Goal: Information Seeking & Learning: Learn about a topic

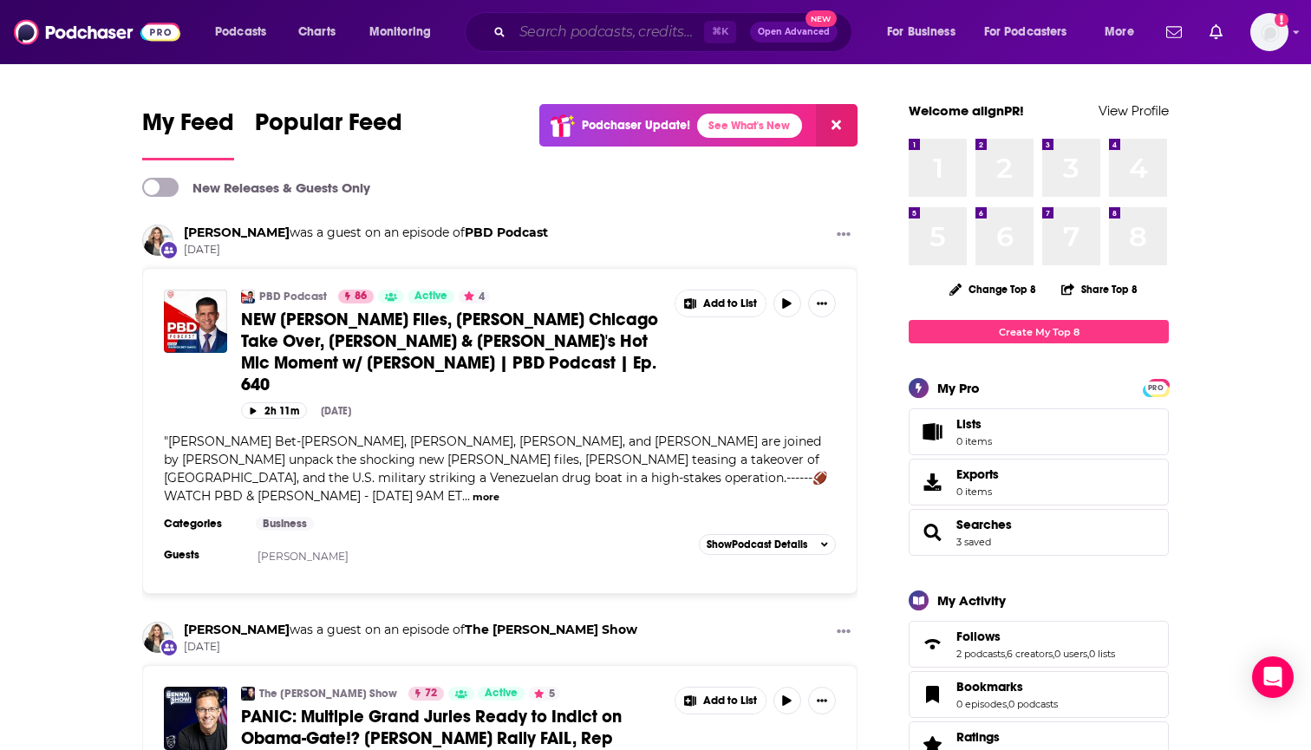
click at [650, 38] on input "Search podcasts, credits, & more..." at bounding box center [608, 32] width 192 height 28
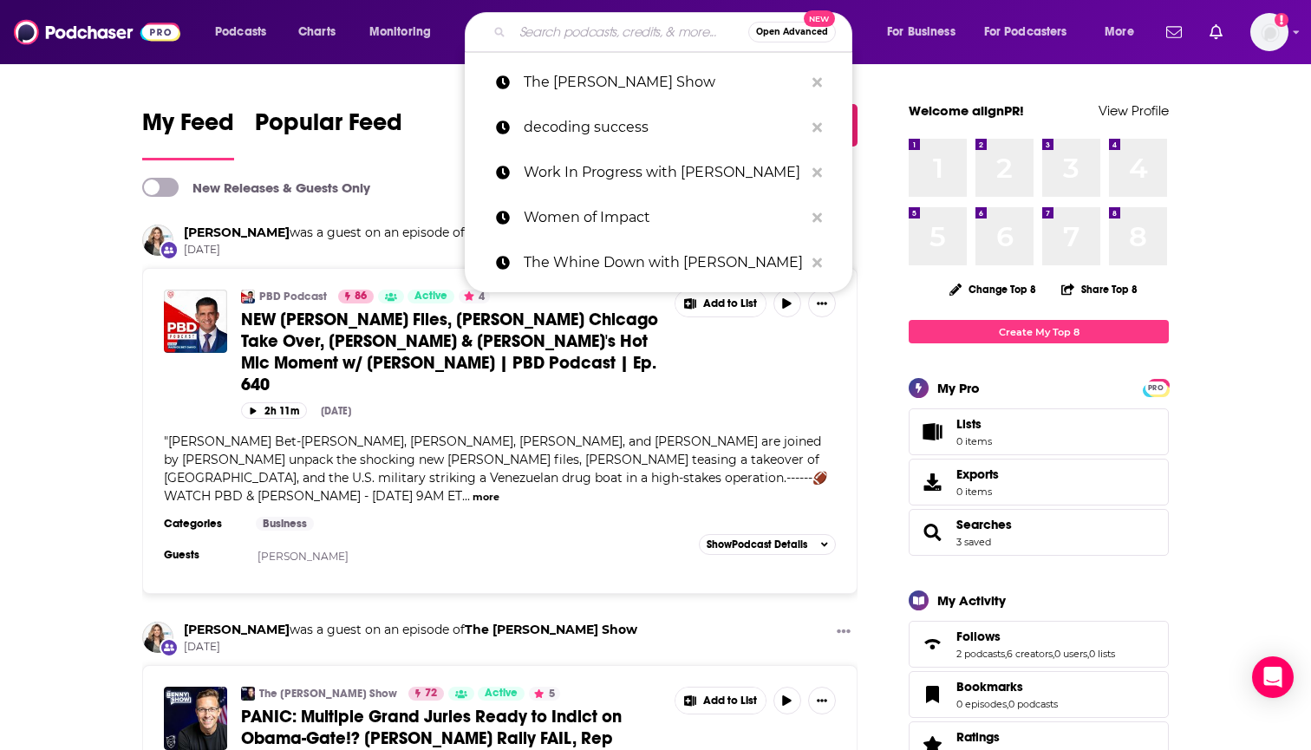
paste input "aL1gN2022!!"
type input "aL1gN2022!!"
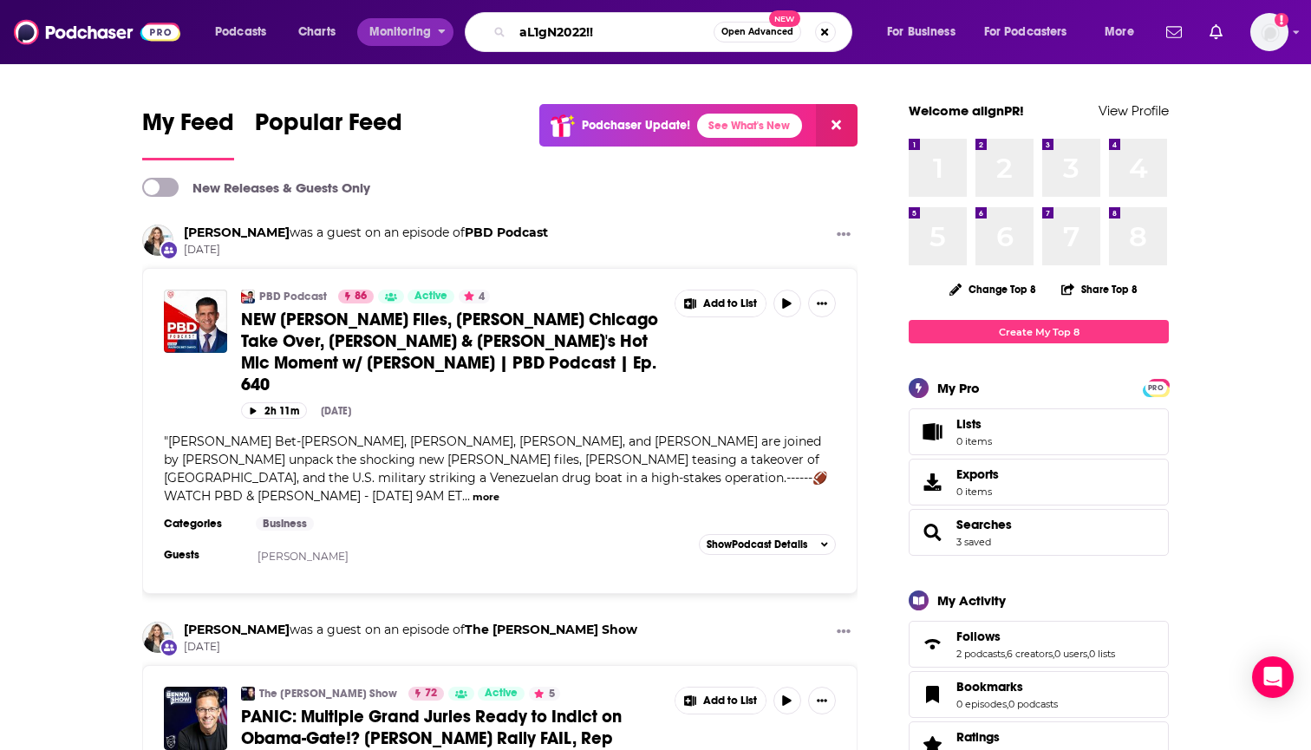
drag, startPoint x: 650, startPoint y: 38, endPoint x: 448, endPoint y: 24, distance: 202.4
click at [448, 24] on div "Podcasts Charts Monitoring aL1gN2022!! Open Advanced New For Business For Podca…" at bounding box center [676, 32] width 947 height 40
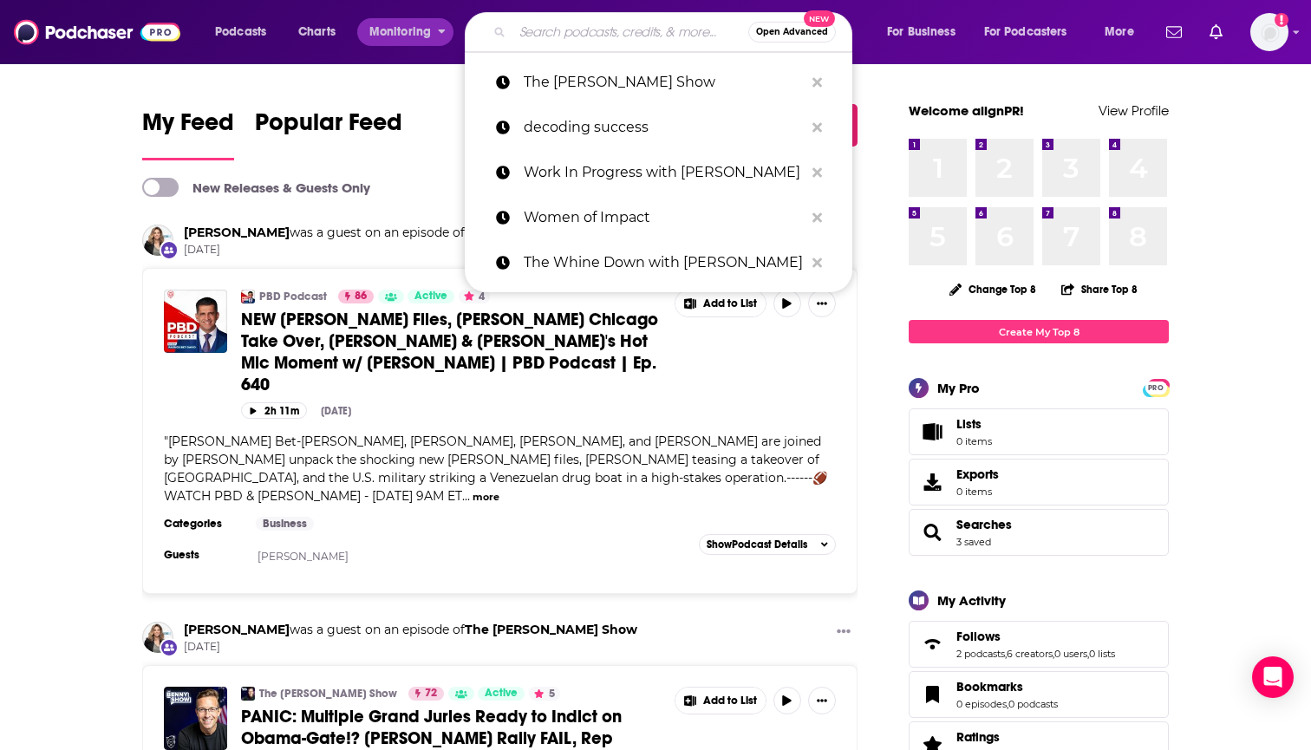
paste input "Connection is Magic"
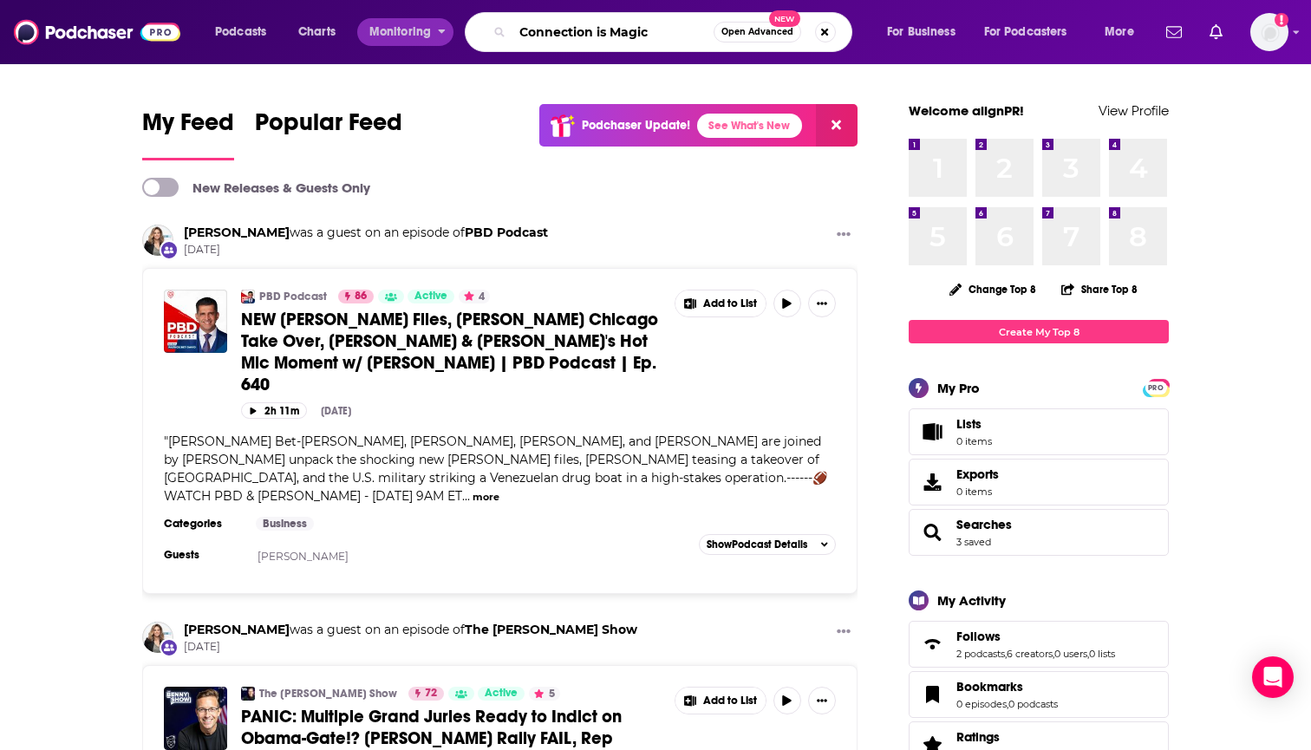
type input "Connection is Magic"
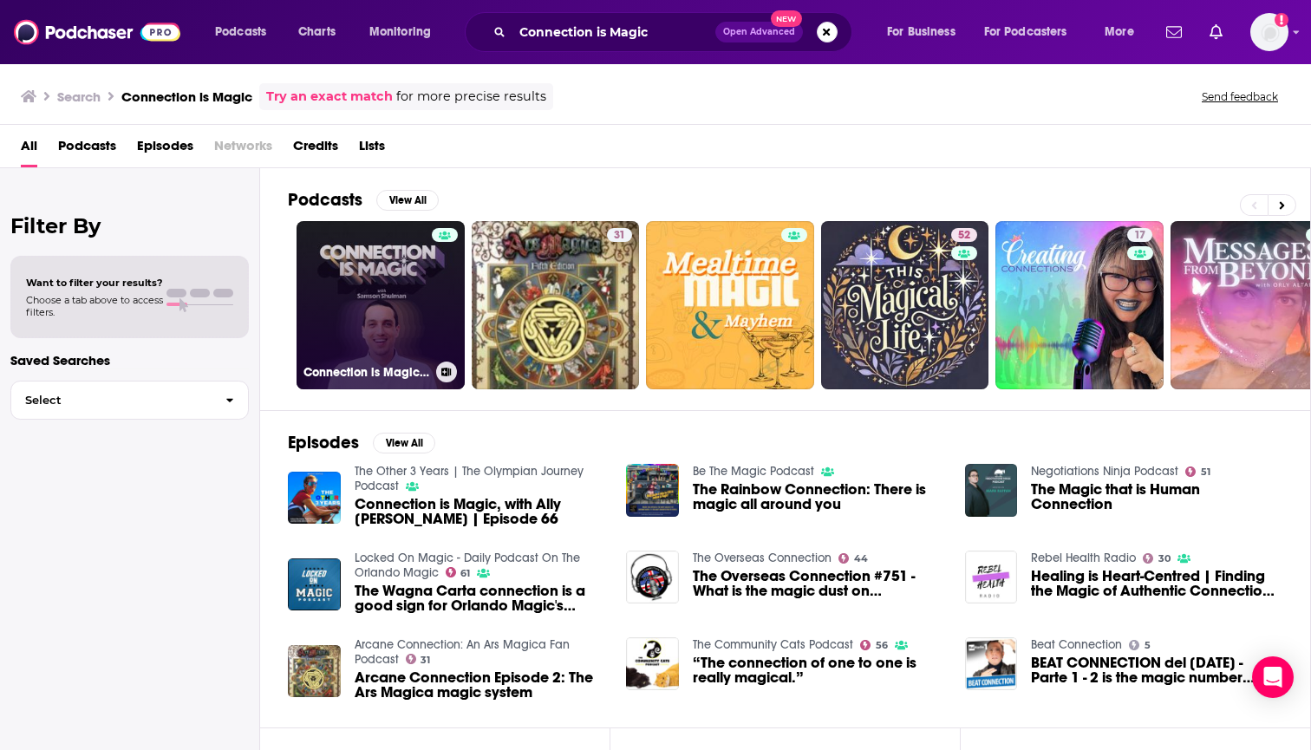
click at [324, 330] on link "Connection is Magic with [PERSON_NAME]" at bounding box center [380, 305] width 168 height 168
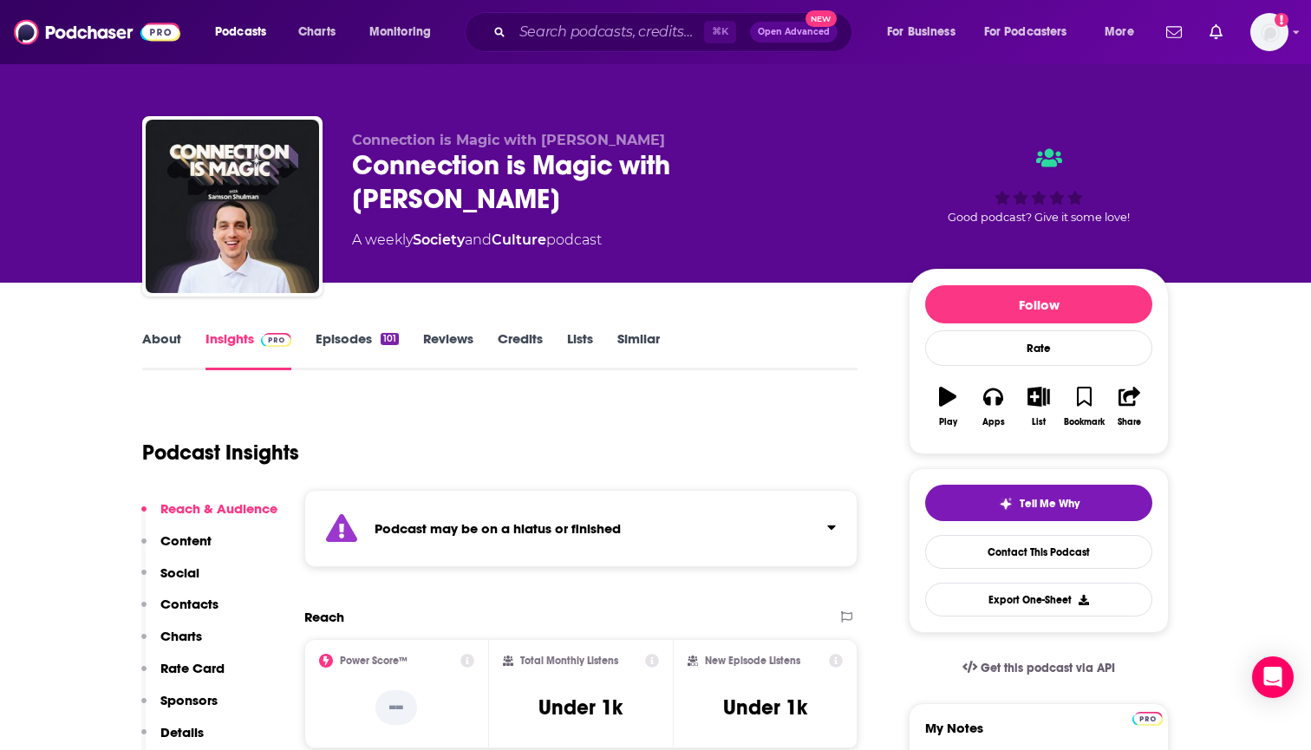
scroll to position [205, 0]
